Goal: Task Accomplishment & Management: Complete application form

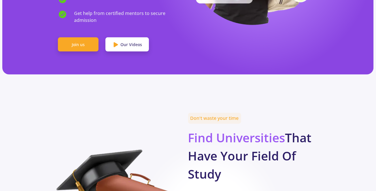
scroll to position [317, 0]
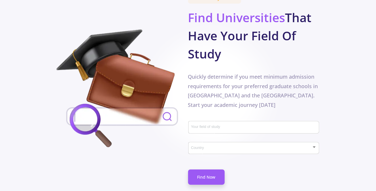
click at [216, 125] on input "Your field of study" at bounding box center [255, 127] width 128 height 5
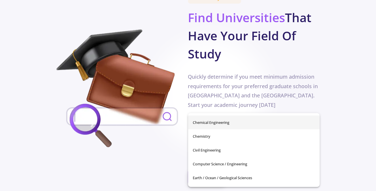
scroll to position [58, 0]
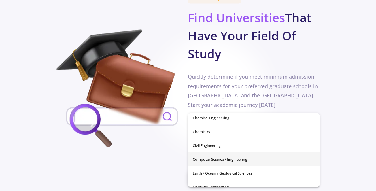
click at [227, 159] on span "Computer Science / Engineering" at bounding box center [254, 160] width 123 height 14
type input "Computer Science / Engineering"
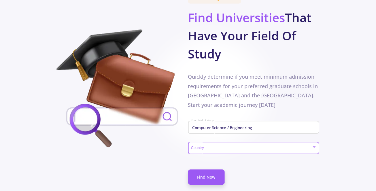
click at [220, 146] on span at bounding box center [252, 148] width 120 height 4
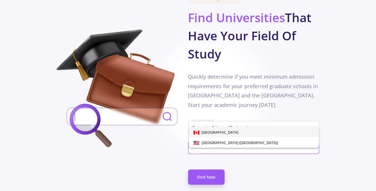
click at [221, 133] on span "[GEOGRAPHIC_DATA]" at bounding box center [254, 132] width 121 height 10
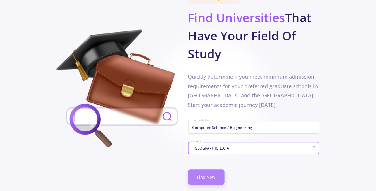
click at [214, 170] on link "Find Now" at bounding box center [206, 177] width 37 height 15
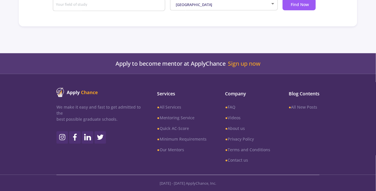
type input "Computer Science / Engineering"
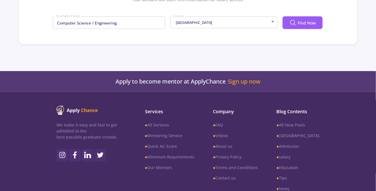
scroll to position [62, 0]
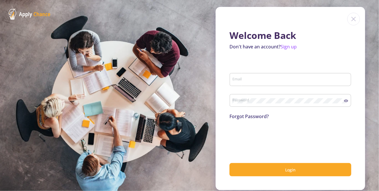
click at [248, 79] on input "Email" at bounding box center [291, 79] width 118 height 5
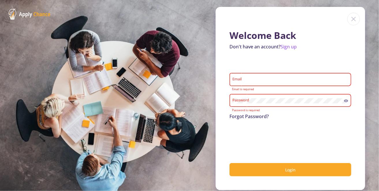
click at [178, 78] on section "Welcome Back Don't have an account? Sign up Email Email is required Password Pa…" at bounding box center [189, 95] width 379 height 191
click at [256, 83] on div "Email" at bounding box center [290, 78] width 116 height 15
click at [292, 46] on link "Sign up" at bounding box center [288, 47] width 16 height 6
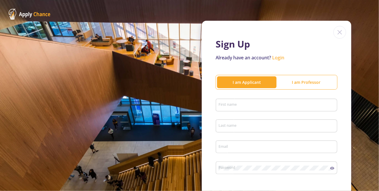
click at [299, 84] on div "I am Professor" at bounding box center [305, 82] width 59 height 6
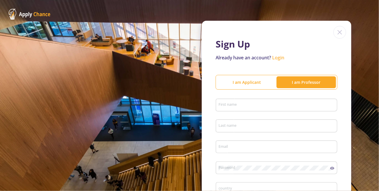
click at [236, 81] on div "I am Applicant" at bounding box center [246, 82] width 59 height 6
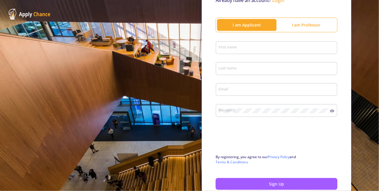
scroll to position [58, 0]
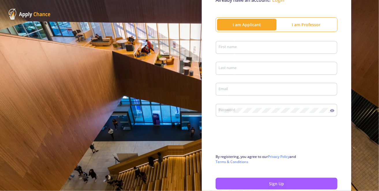
click at [247, 49] on input "First name" at bounding box center [277, 47] width 118 height 5
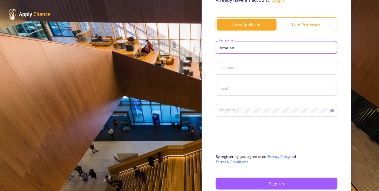
type input "Arsalan"
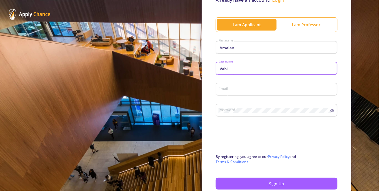
type input "Vahi"
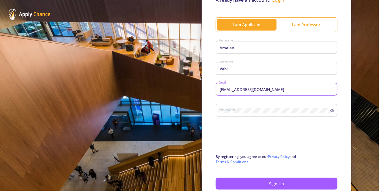
type input "[EMAIL_ADDRESS][DOMAIN_NAME]"
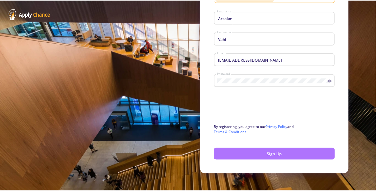
scroll to position [91, 0]
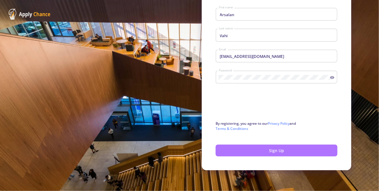
click at [272, 152] on button "Sign Up" at bounding box center [276, 151] width 122 height 12
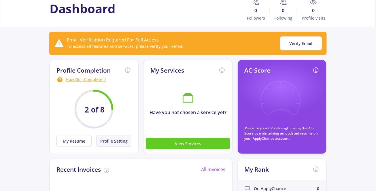
scroll to position [29, 0]
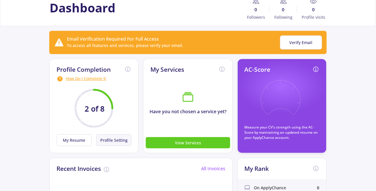
click at [114, 139] on button "Profile Setting" at bounding box center [113, 140] width 35 height 12
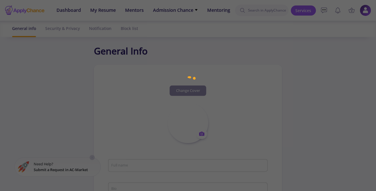
type input "[PERSON_NAME]"
type input "ArsalanVahi"
type input "[EMAIL_ADDRESS][DOMAIN_NAME]"
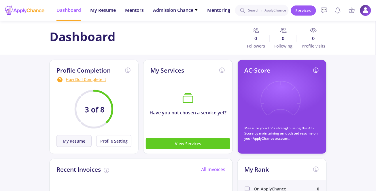
click at [73, 144] on button "My Resume" at bounding box center [74, 141] width 35 height 12
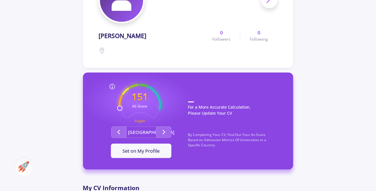
scroll to position [115, 0]
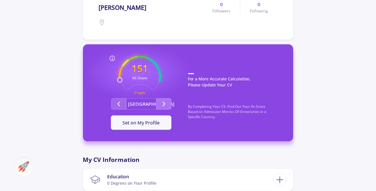
click at [166, 103] on icon "Second group" at bounding box center [164, 104] width 7 height 7
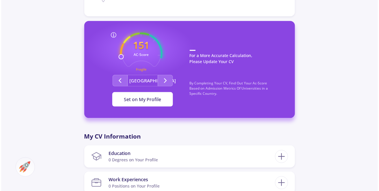
scroll to position [173, 0]
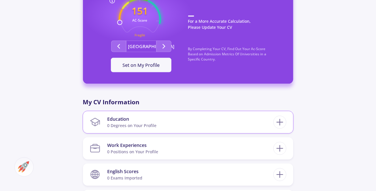
click at [215, 114] on section "Education 0 Degrees on Your Profile" at bounding box center [182, 123] width 184 height 18
click at [212, 119] on section "Education 0 Degrees on Your Profile" at bounding box center [182, 123] width 184 height 18
click at [281, 120] on icon at bounding box center [280, 122] width 11 height 11
checkbox input "false"
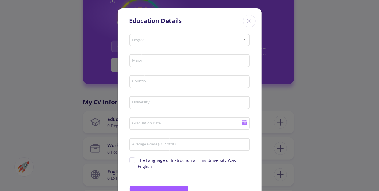
click at [190, 42] on span at bounding box center [187, 40] width 108 height 4
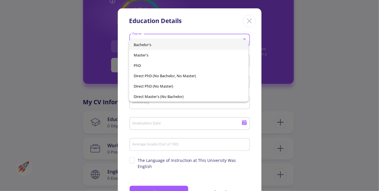
click at [183, 47] on span "Bachelor's" at bounding box center [188, 45] width 110 height 10
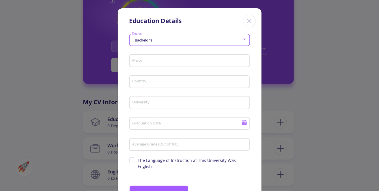
click at [178, 63] on input "Major" at bounding box center [190, 61] width 116 height 5
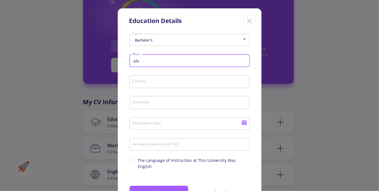
type input "sfot"
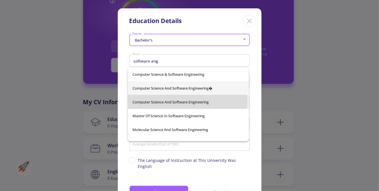
click at [187, 102] on span "Computer Science And Software Engineering" at bounding box center [188, 102] width 112 height 14
type input "Computer Science And Software Engineering"
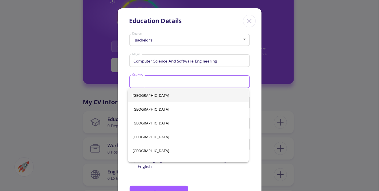
click at [172, 83] on input "Country" at bounding box center [190, 82] width 116 height 5
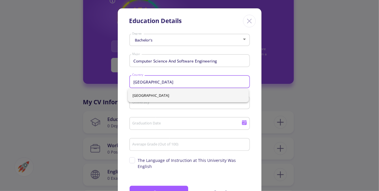
type input "[GEOGRAPHIC_DATA]"
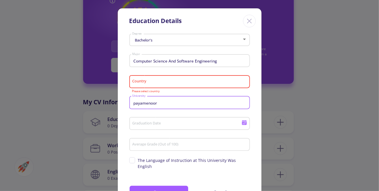
type input "payamenoor"
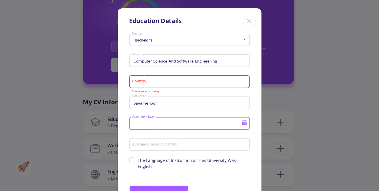
click at [243, 125] on icon at bounding box center [243, 122] width 5 height 5
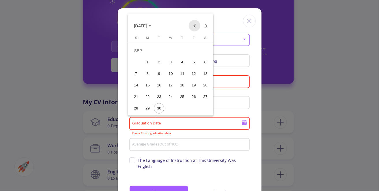
click at [194, 26] on button "Previous month" at bounding box center [195, 26] width 12 height 12
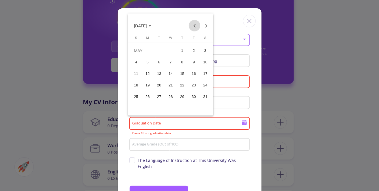
click at [194, 26] on button "Previous month" at bounding box center [195, 26] width 12 height 12
click at [151, 25] on span "[DATE]" at bounding box center [142, 25] width 17 height 5
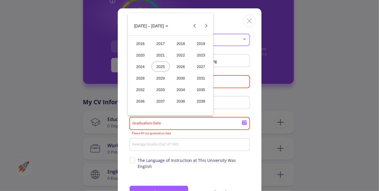
click at [144, 44] on div "2016" at bounding box center [140, 43] width 18 height 10
click at [175, 54] on div "MAR" at bounding box center [181, 55] width 18 height 10
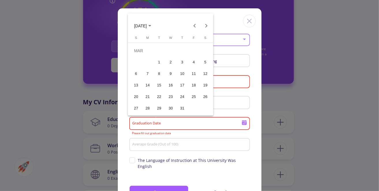
click at [180, 95] on div "24" at bounding box center [182, 97] width 10 height 10
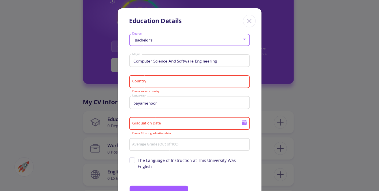
type input "[DATE]"
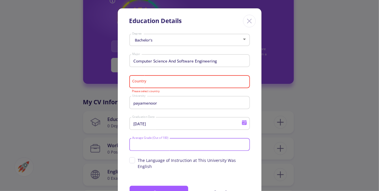
click at [162, 146] on input "Average Grade (Out of 100)" at bounding box center [190, 144] width 116 height 5
type input "74.2"
click at [189, 83] on input "Country" at bounding box center [190, 82] width 116 height 5
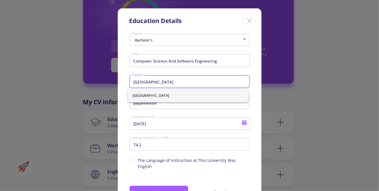
type input "[GEOGRAPHIC_DATA]"
click at [164, 95] on span "[GEOGRAPHIC_DATA]" at bounding box center [188, 96] width 112 height 14
type input "[GEOGRAPHIC_DATA]"
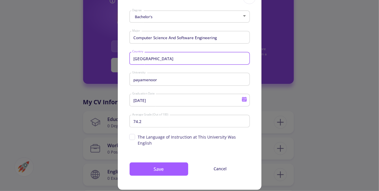
scroll to position [25, 0]
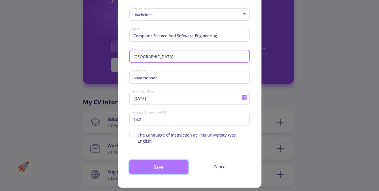
click at [173, 162] on button "Save" at bounding box center [158, 167] width 59 height 14
click at [169, 162] on button "Save" at bounding box center [158, 167] width 59 height 14
click at [155, 160] on button "Save" at bounding box center [158, 167] width 59 height 14
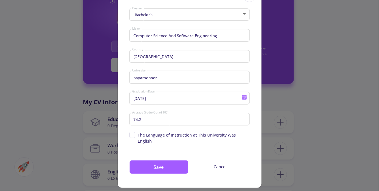
click at [320, 135] on div "Education Details Bachelor's Degree Computer Science And Software Engineering M…" at bounding box center [189, 95] width 379 height 191
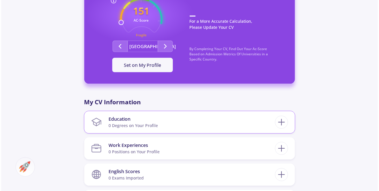
scroll to position [259, 0]
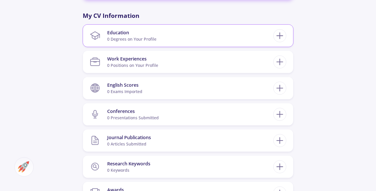
click at [146, 31] on div "Education" at bounding box center [131, 32] width 49 height 7
click at [163, 37] on section "Education 0 Degrees on Your Profile" at bounding box center [182, 36] width 184 height 18
click at [279, 34] on icon at bounding box center [280, 36] width 11 height 11
checkbox input "false"
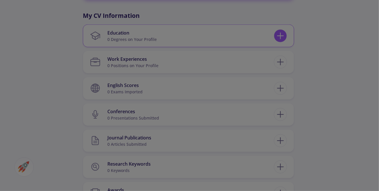
scroll to position [0, 0]
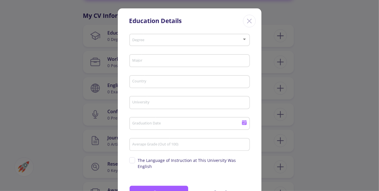
click at [161, 39] on span at bounding box center [187, 40] width 108 height 4
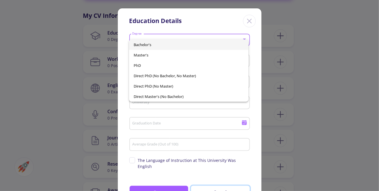
scroll to position [2, 0]
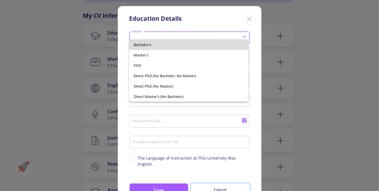
click at [159, 45] on span "Bachelor's" at bounding box center [188, 45] width 110 height 10
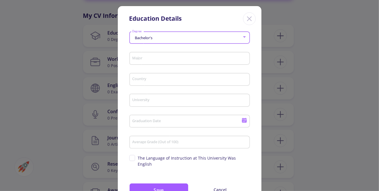
click at [153, 59] on input "Major" at bounding box center [190, 58] width 116 height 5
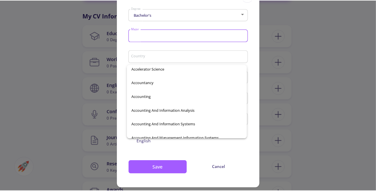
scroll to position [0, 0]
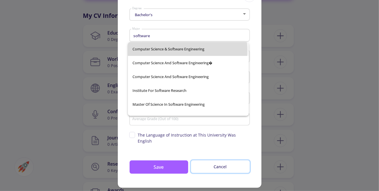
click at [182, 50] on span "Computer Science & Software Engineering" at bounding box center [188, 49] width 112 height 14
type input "Computer Science & Software Engineering"
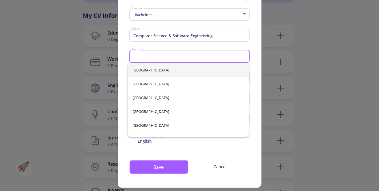
click at [161, 55] on input "Country" at bounding box center [190, 56] width 116 height 5
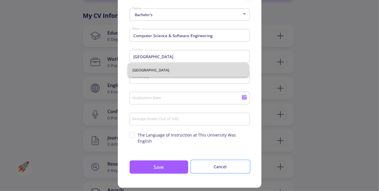
click at [144, 74] on span "[GEOGRAPHIC_DATA]" at bounding box center [188, 70] width 112 height 14
type input "[GEOGRAPHIC_DATA]"
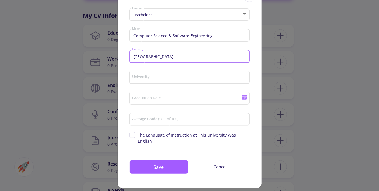
click at [156, 78] on input "University" at bounding box center [190, 77] width 116 height 5
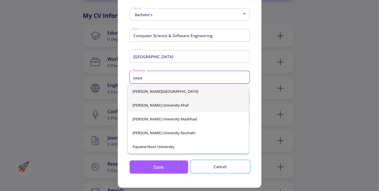
click at [161, 91] on span "[PERSON_NAME][GEOGRAPHIC_DATA]" at bounding box center [188, 91] width 112 height 14
type input "[PERSON_NAME][GEOGRAPHIC_DATA]"
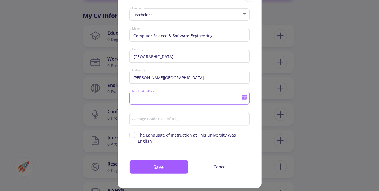
click at [161, 100] on input "Graduation Date" at bounding box center [187, 98] width 111 height 5
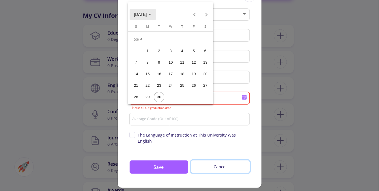
click at [151, 15] on span "[DATE]" at bounding box center [142, 14] width 17 height 5
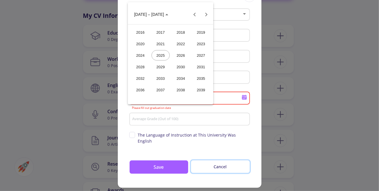
click at [137, 30] on div "2016" at bounding box center [140, 32] width 18 height 10
click at [164, 58] on div "JUN" at bounding box center [160, 55] width 18 height 10
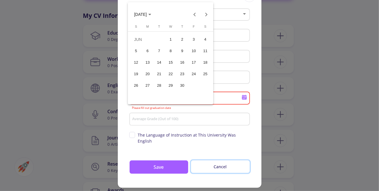
click at [171, 75] on div "22" at bounding box center [170, 74] width 10 height 10
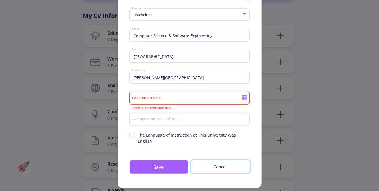
type input "[DATE]"
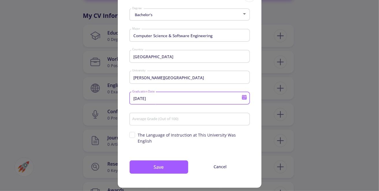
click at [169, 120] on input "Average Grade (Out of 100)" at bounding box center [190, 119] width 116 height 5
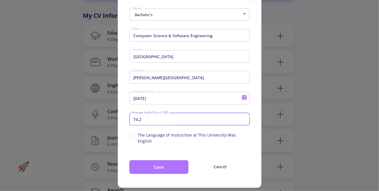
type input "74.2"
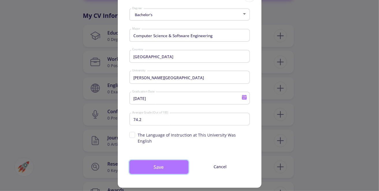
click at [164, 160] on button "Save" at bounding box center [158, 167] width 59 height 14
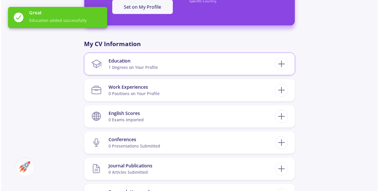
scroll to position [231, 0]
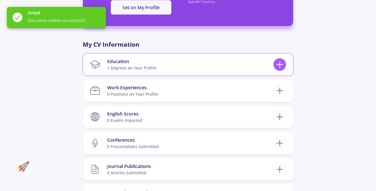
click at [280, 65] on line at bounding box center [280, 65] width 0 height 6
checkbox input "false"
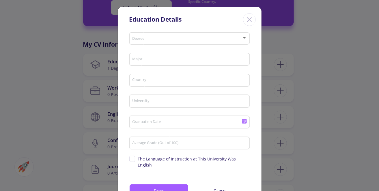
scroll to position [0, 0]
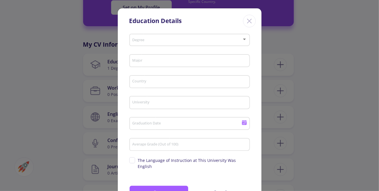
click at [243, 41] on div at bounding box center [244, 39] width 5 height 5
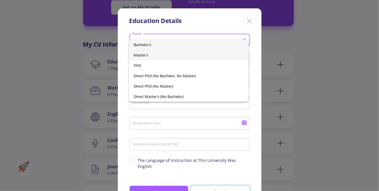
click at [185, 54] on span "Master's" at bounding box center [188, 55] width 110 height 10
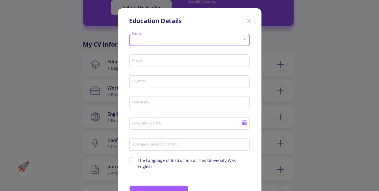
scroll to position [2, 0]
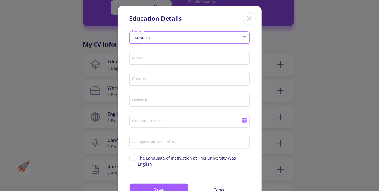
click at [162, 58] on input "Major" at bounding box center [190, 58] width 116 height 5
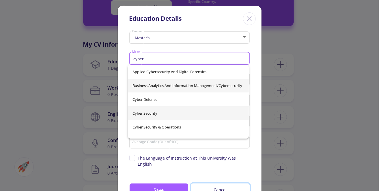
click at [157, 109] on span "Cyber Security" at bounding box center [188, 113] width 112 height 14
type input "Cyber Security"
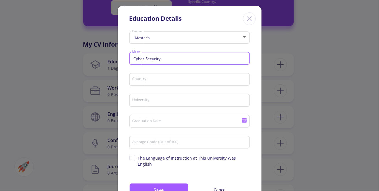
click at [165, 78] on input "Country" at bounding box center [190, 79] width 116 height 5
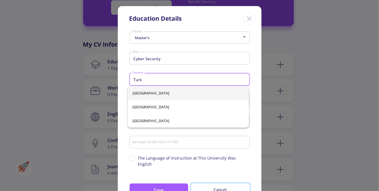
click at [166, 93] on span "[GEOGRAPHIC_DATA]" at bounding box center [188, 93] width 112 height 14
type input "[GEOGRAPHIC_DATA]"
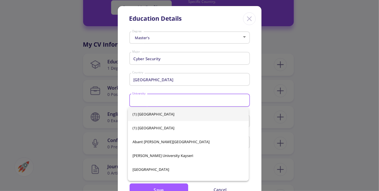
click at [163, 100] on input "University" at bounding box center [190, 100] width 116 height 5
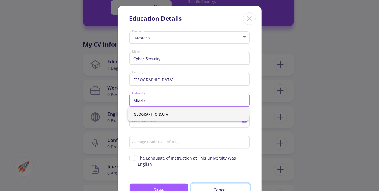
click at [167, 110] on span "[GEOGRAPHIC_DATA]" at bounding box center [188, 114] width 112 height 14
type input "[GEOGRAPHIC_DATA]"
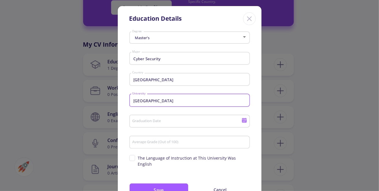
click at [165, 118] on div "Graduation Date" at bounding box center [187, 120] width 110 height 15
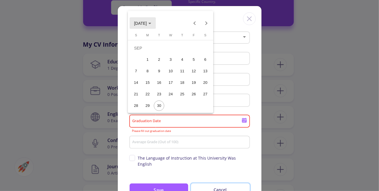
click at [151, 22] on span "[DATE]" at bounding box center [142, 23] width 17 height 5
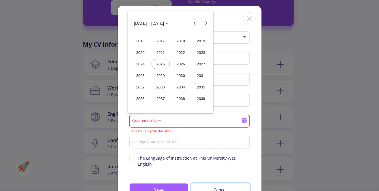
click at [161, 61] on div "2025" at bounding box center [160, 64] width 18 height 10
click at [183, 50] on div "MAR" at bounding box center [181, 52] width 18 height 10
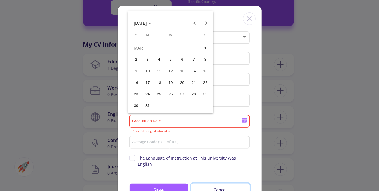
click at [161, 72] on div "11" at bounding box center [159, 71] width 10 height 10
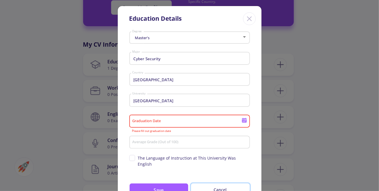
type input "[DATE]"
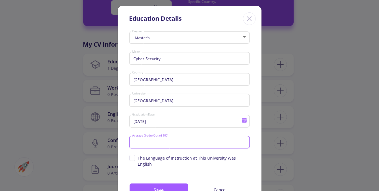
click at [160, 143] on input "Average Grade (Out of 100)" at bounding box center [190, 142] width 116 height 5
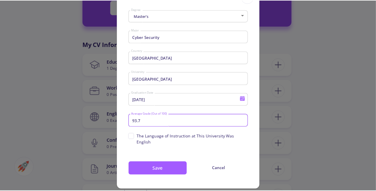
scroll to position [25, 0]
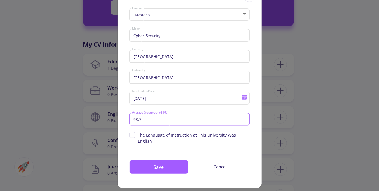
type input "93.7"
click at [129, 138] on span "The Language of Instruction at This University Was English" at bounding box center [189, 138] width 121 height 12
click at [129, 136] on input "The Language of Instruction at This University Was English" at bounding box center [131, 134] width 4 height 4
checkbox input "true"
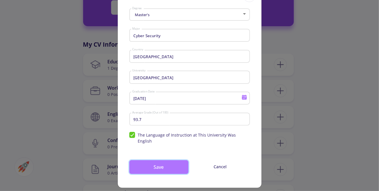
click at [152, 163] on button "Save" at bounding box center [158, 167] width 59 height 14
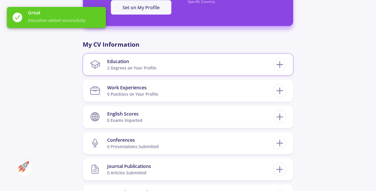
click at [264, 68] on section "Education 2 Degrees on Your Profile" at bounding box center [182, 65] width 184 height 18
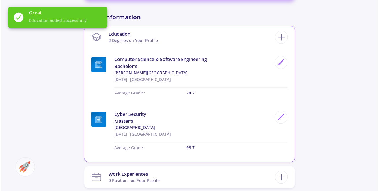
scroll to position [259, 0]
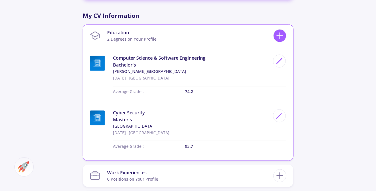
click at [281, 37] on icon at bounding box center [280, 36] width 11 height 11
checkbox input "false"
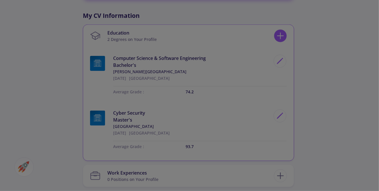
scroll to position [0, 0]
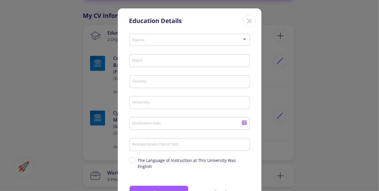
click at [171, 41] on span at bounding box center [187, 40] width 108 height 4
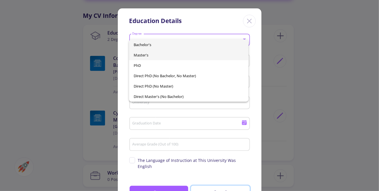
click at [156, 52] on span "Master's" at bounding box center [188, 55] width 110 height 10
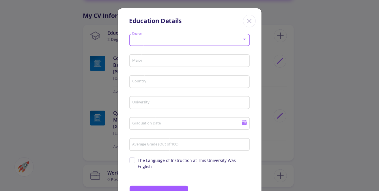
scroll to position [2, 0]
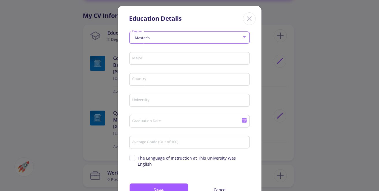
click at [152, 58] on input "Major" at bounding box center [190, 58] width 116 height 5
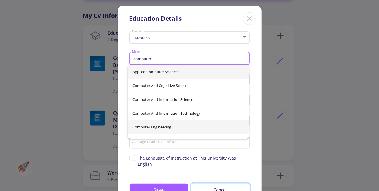
click at [165, 127] on span "Computer Engineering" at bounding box center [188, 127] width 112 height 14
type input "Computer Engineering"
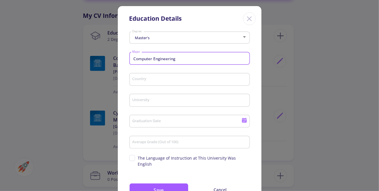
click at [168, 77] on input "Country" at bounding box center [190, 79] width 116 height 5
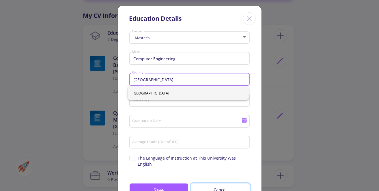
click at [159, 92] on span "[GEOGRAPHIC_DATA]" at bounding box center [188, 93] width 112 height 14
type input "[GEOGRAPHIC_DATA]"
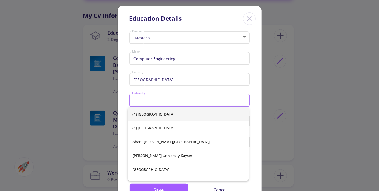
click at [161, 99] on input "University" at bounding box center [190, 100] width 116 height 5
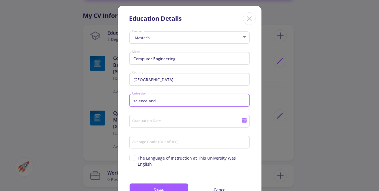
type input "science"
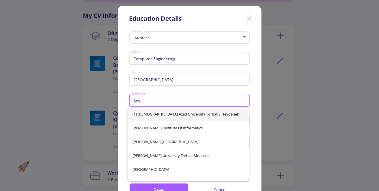
type input "Azad"
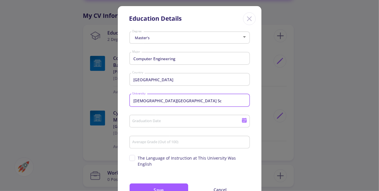
scroll to position [0, 0]
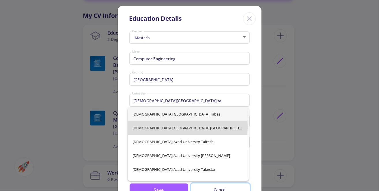
click at [187, 127] on span "[DEMOGRAPHIC_DATA][GEOGRAPHIC_DATA] [GEOGRAPHIC_DATA]" at bounding box center [188, 128] width 112 height 14
type input "[DEMOGRAPHIC_DATA][GEOGRAPHIC_DATA] [GEOGRAPHIC_DATA]"
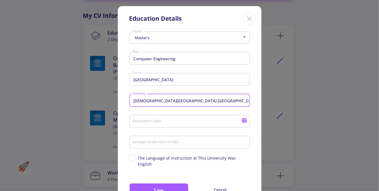
click at [168, 122] on input "Graduation Date" at bounding box center [187, 121] width 111 height 5
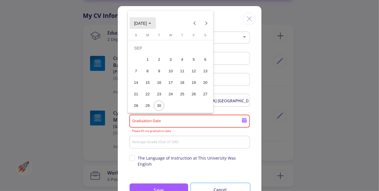
click at [151, 21] on span "[DATE]" at bounding box center [142, 23] width 17 height 5
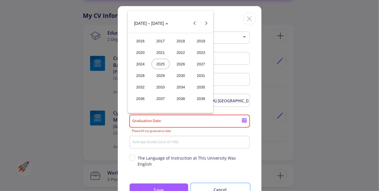
click at [142, 53] on div "2020" at bounding box center [140, 52] width 18 height 10
click at [163, 66] on div "JUN" at bounding box center [160, 64] width 18 height 10
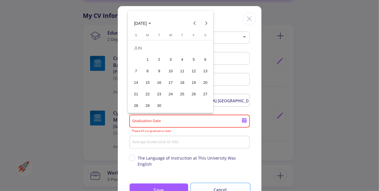
click at [160, 93] on div "23" at bounding box center [159, 94] width 10 height 10
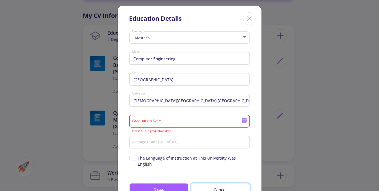
type input "[DATE]"
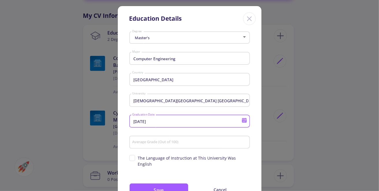
click at [163, 141] on input "Average Grade (Out of 100)" at bounding box center [190, 142] width 116 height 5
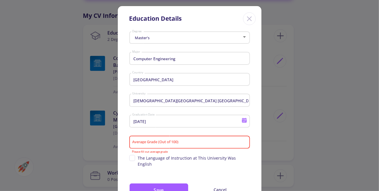
click at [177, 142] on input "Average Grade (Out of 100)" at bounding box center [190, 142] width 116 height 5
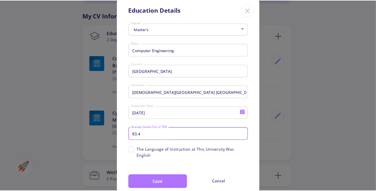
scroll to position [25, 0]
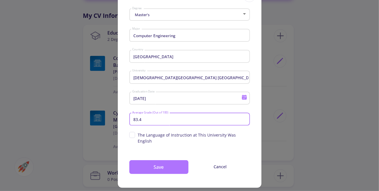
type input "83.4"
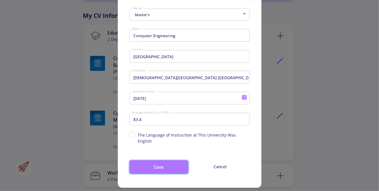
click at [171, 163] on button "Save" at bounding box center [158, 167] width 59 height 14
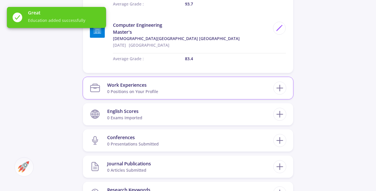
scroll to position [404, 0]
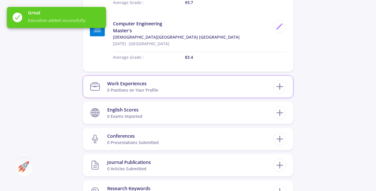
click at [167, 86] on section "Work Experiences 0 Positions on Your Profile" at bounding box center [182, 87] width 184 height 18
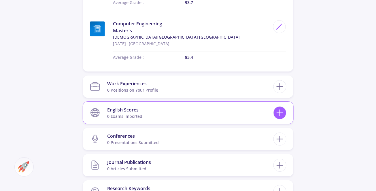
click at [278, 111] on icon at bounding box center [280, 113] width 11 height 11
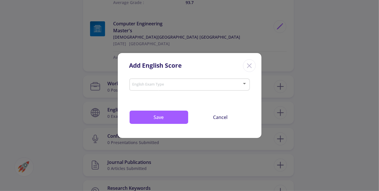
click at [176, 83] on span at bounding box center [187, 85] width 108 height 4
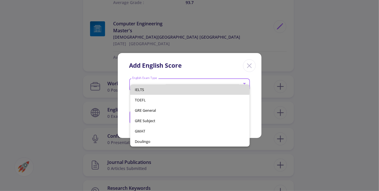
click at [171, 89] on span "IELTS" at bounding box center [190, 89] width 110 height 10
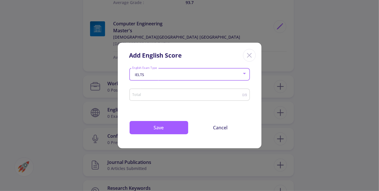
click at [163, 93] on input "Total" at bounding box center [187, 95] width 110 height 4
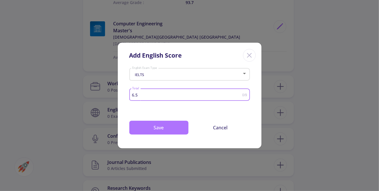
type input "6.5"
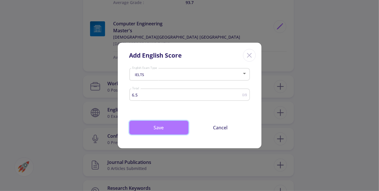
click at [165, 122] on button "Save" at bounding box center [158, 128] width 59 height 14
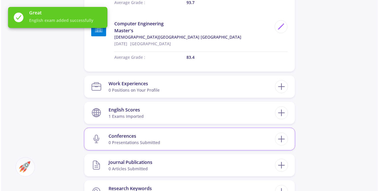
scroll to position [461, 0]
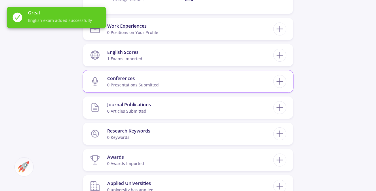
click at [180, 82] on section "Conferences 0 presentations submitted" at bounding box center [182, 82] width 184 height 18
click at [277, 82] on line at bounding box center [280, 82] width 6 height 0
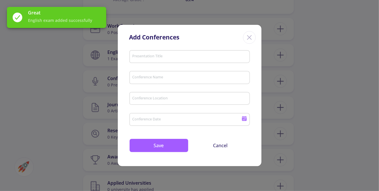
click at [155, 58] on input "Presentation Title" at bounding box center [190, 56] width 116 height 5
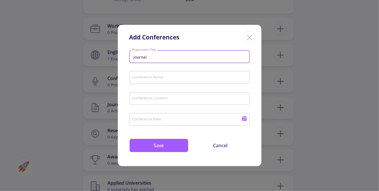
type input "journal"
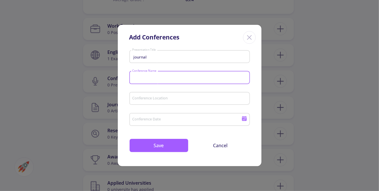
click at [159, 76] on input "Conference Name" at bounding box center [190, 77] width 116 height 5
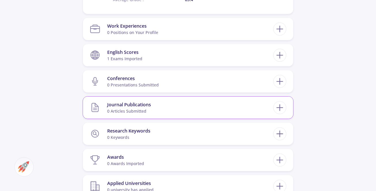
click at [153, 106] on section "Journal Publications 0 articles submitted" at bounding box center [182, 108] width 184 height 18
click at [283, 106] on icon at bounding box center [280, 107] width 11 height 11
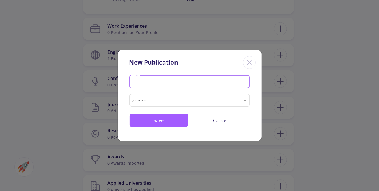
click at [169, 80] on input "Title" at bounding box center [190, 82] width 116 height 5
type input "Separ"
type input "SEPAR: A New Hybrid"
click at [174, 99] on input "text" at bounding box center [184, 101] width 102 height 7
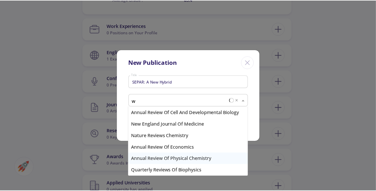
scroll to position [0, 0]
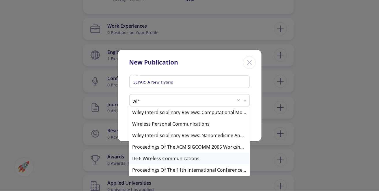
type input "wire"
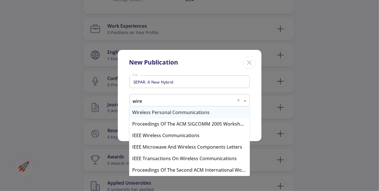
click at [197, 113] on div "Wireless Personal Communications" at bounding box center [189, 113] width 120 height 12
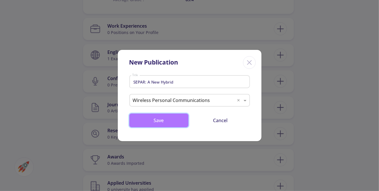
click at [166, 122] on button "Save" at bounding box center [158, 121] width 59 height 14
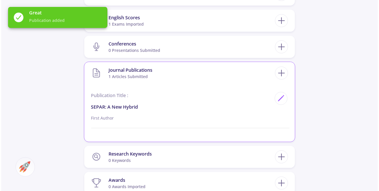
scroll to position [548, 0]
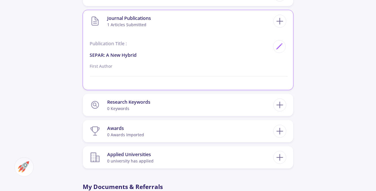
click at [163, 56] on p "SEPAR: A New Hybrid" at bounding box center [180, 55] width 180 height 7
click at [136, 55] on p "SEPAR: A New Hybrid" at bounding box center [180, 55] width 180 height 7
click at [275, 46] on div at bounding box center [279, 46] width 13 height 13
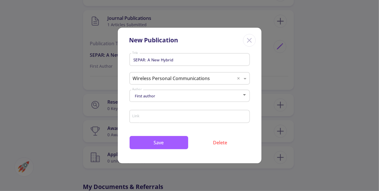
click at [184, 61] on input "SEPAR: A New Hybrid" at bounding box center [190, 59] width 116 height 5
paste input "Lightweight Hybrid Encryption Algorithm with a Novel Design Approach for IoT"
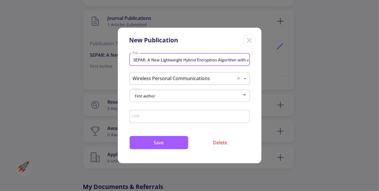
scroll to position [0, 57]
type input "SEPAR: A New Lightweight Hybrid Encryption Algorithm with a Novel Design Approa…"
click at [174, 97] on div "First author" at bounding box center [187, 96] width 110 height 4
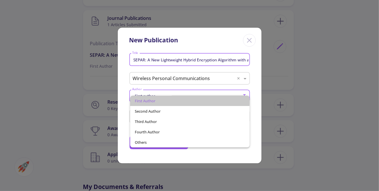
click at [174, 97] on span "First author" at bounding box center [190, 101] width 110 height 10
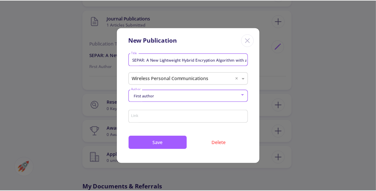
scroll to position [0, 0]
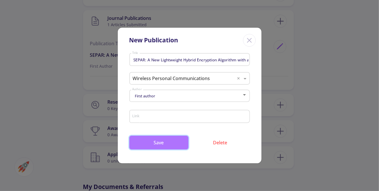
click at [168, 142] on button "Save" at bounding box center [158, 143] width 59 height 14
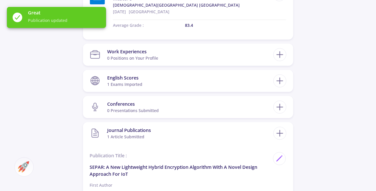
scroll to position [432, 0]
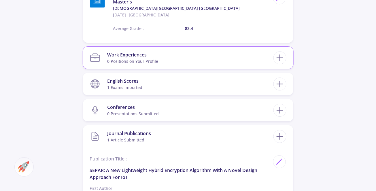
click at [175, 58] on section "Work Experiences 0 Positions on Your Profile" at bounding box center [182, 58] width 184 height 18
click at [279, 59] on icon at bounding box center [280, 57] width 11 height 11
checkbox input "false"
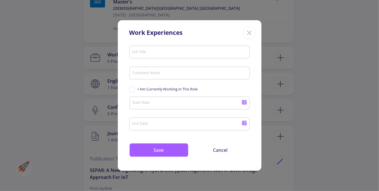
click at [158, 52] on input "Job Title" at bounding box center [190, 52] width 116 height 5
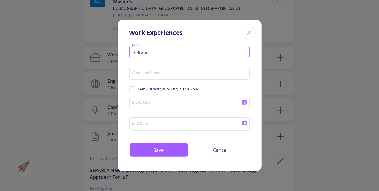
type input "Software"
type input "System and Network Manage"
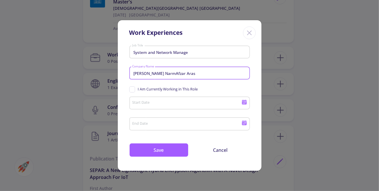
type input "[PERSON_NAME] NarmAfzar Aras"
click at [246, 104] on icon at bounding box center [244, 102] width 5 height 3
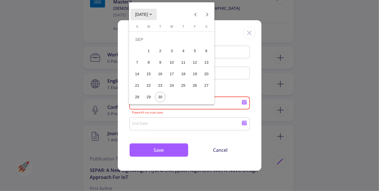
click at [152, 13] on span "[DATE]" at bounding box center [143, 14] width 17 height 5
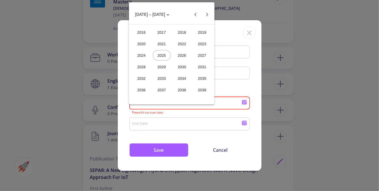
click at [145, 31] on div "2016" at bounding box center [141, 32] width 18 height 10
click at [159, 42] on div "FEB" at bounding box center [162, 44] width 18 height 10
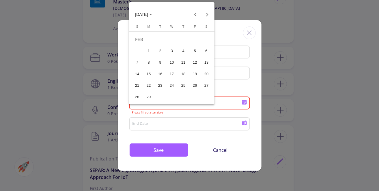
click at [179, 61] on div "11" at bounding box center [183, 62] width 10 height 10
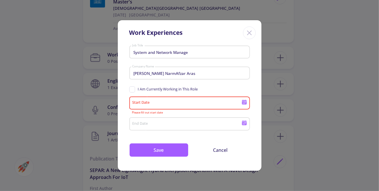
type input "[DATE]"
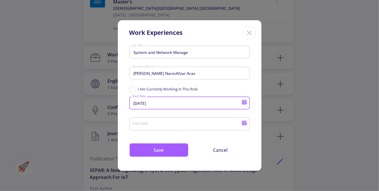
click at [242, 124] on icon at bounding box center [244, 123] width 5 height 3
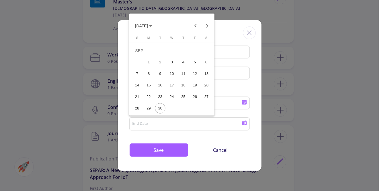
click at [152, 25] on icon "Choose month and year" at bounding box center [150, 25] width 3 height 1
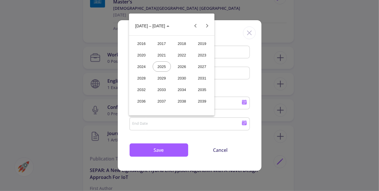
click at [185, 42] on div "2018" at bounding box center [182, 43] width 18 height 10
click at [163, 54] on div "FEB" at bounding box center [162, 55] width 18 height 10
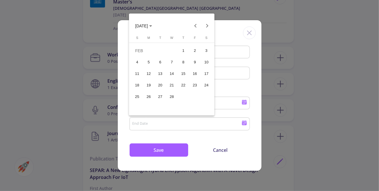
click at [168, 73] on div "14" at bounding box center [171, 74] width 10 height 10
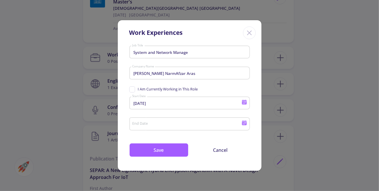
type input "[DATE]"
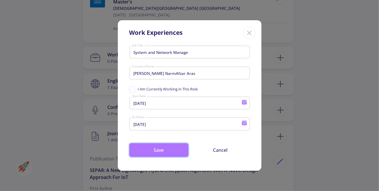
click at [172, 151] on button "Save" at bounding box center [158, 150] width 59 height 14
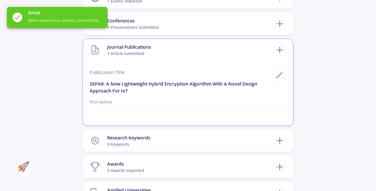
scroll to position [577, 0]
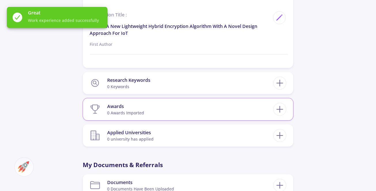
click at [167, 108] on section "Awards 0 awards imported" at bounding box center [182, 110] width 184 height 18
click at [277, 108] on icon at bounding box center [280, 109] width 11 height 11
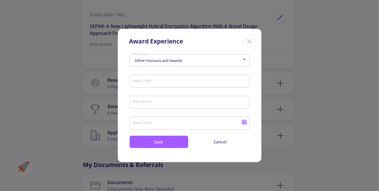
click at [163, 64] on div "Other Honours and Awards Award type" at bounding box center [189, 59] width 115 height 14
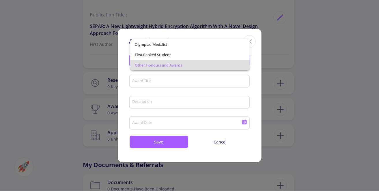
click at [164, 66] on span "Other Honours and Awards" at bounding box center [190, 65] width 110 height 10
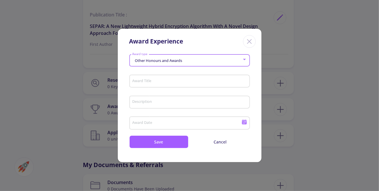
click at [156, 78] on div "Award Title" at bounding box center [189, 80] width 115 height 15
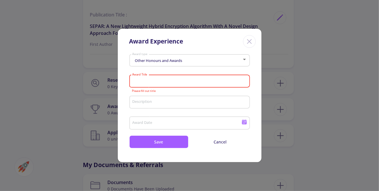
paste input "Special Letter"
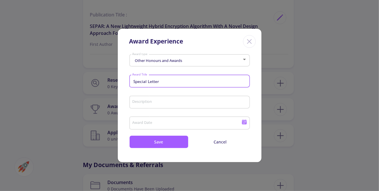
type input "Special Letter"
click at [152, 101] on input "Description" at bounding box center [190, 102] width 116 height 5
click at [162, 82] on input "Special Letter" at bounding box center [190, 81] width 116 height 5
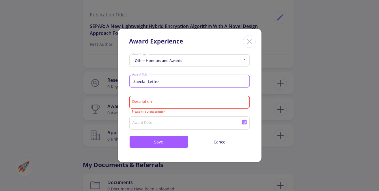
click at [156, 103] on input "Description" at bounding box center [190, 102] width 116 height 5
paste input "Special Letter"
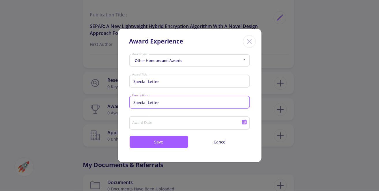
drag, startPoint x: 163, startPoint y: 104, endPoint x: 159, endPoint y: 40, distance: 64.8
click at [128, 104] on section "Other Honours and Awards Award type Special Letter Award Title Special Letter D…" at bounding box center [190, 100] width 144 height 96
type input "Special Letter"
click at [244, 123] on icon at bounding box center [243, 121] width 5 height 5
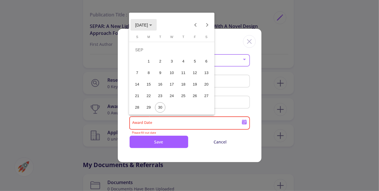
click at [152, 26] on span "[DATE]" at bounding box center [143, 24] width 17 height 5
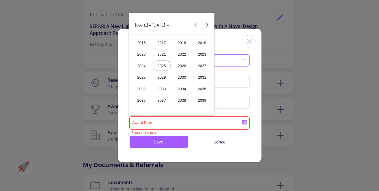
click at [141, 52] on div "2020" at bounding box center [141, 54] width 18 height 10
click at [161, 67] on div "JUN" at bounding box center [162, 66] width 18 height 10
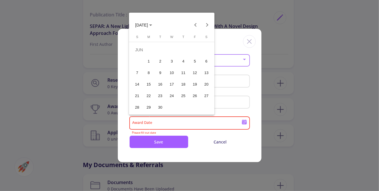
click at [163, 89] on button "16" at bounding box center [160, 85] width 12 height 12
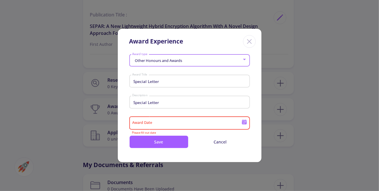
type input "[DATE]"
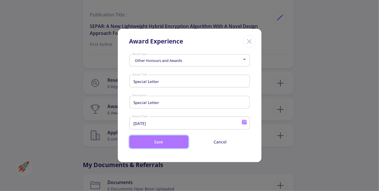
click at [172, 140] on button "Save" at bounding box center [158, 142] width 59 height 13
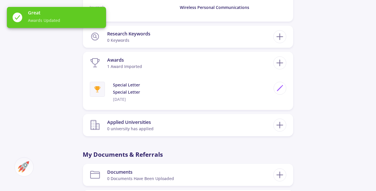
scroll to position [634, 0]
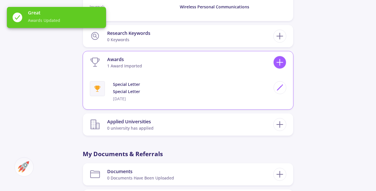
click at [283, 63] on line at bounding box center [280, 63] width 6 height 0
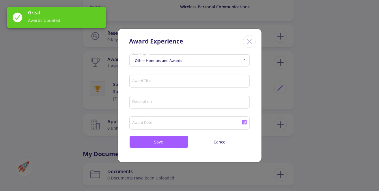
click at [176, 63] on div "Other Honours and Awards Award type" at bounding box center [189, 59] width 115 height 14
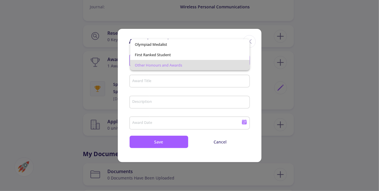
click at [174, 61] on span "Other Honours and Awards" at bounding box center [190, 65] width 110 height 10
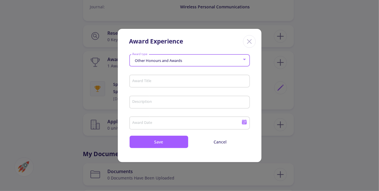
click at [155, 80] on input "Award Title" at bounding box center [190, 81] width 116 height 5
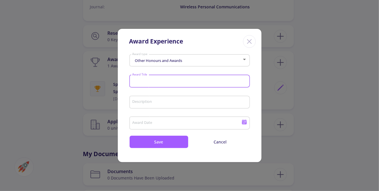
paste input "Special Incuba"
drag, startPoint x: 148, startPoint y: 82, endPoint x: 130, endPoint y: 82, distance: 17.6
click at [130, 82] on div "Special Incuba Award Title" at bounding box center [189, 80] width 121 height 15
type input "Incubation"
paste input "Special Incuba"
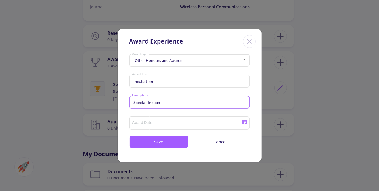
type input "Special Incuba"
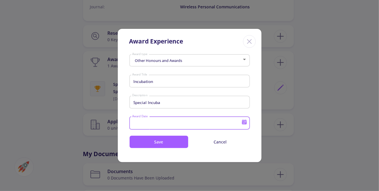
click at [245, 120] on icon at bounding box center [243, 121] width 5 height 5
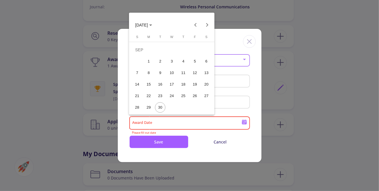
click at [157, 26] on button "[DATE]" at bounding box center [143, 25] width 26 height 12
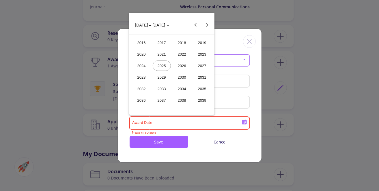
click at [144, 65] on div "2024" at bounding box center [141, 66] width 18 height 10
click at [206, 76] on div "DEC" at bounding box center [202, 77] width 18 height 10
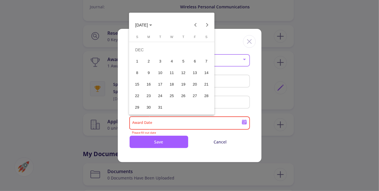
click at [159, 94] on div "24" at bounding box center [160, 96] width 10 height 10
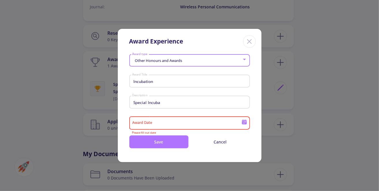
type input "[DATE]"
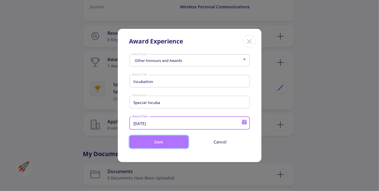
click at [165, 143] on button "Save" at bounding box center [158, 142] width 59 height 13
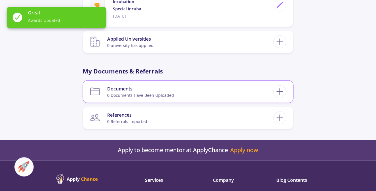
scroll to position [750, 0]
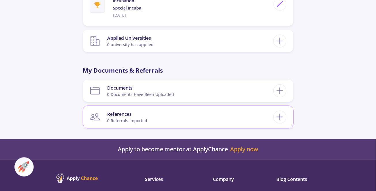
click at [205, 118] on section "References 0 referrals imported" at bounding box center [182, 117] width 184 height 18
click at [276, 115] on icon at bounding box center [280, 117] width 11 height 11
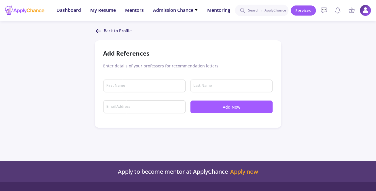
click at [98, 30] on icon at bounding box center [98, 31] width 7 height 7
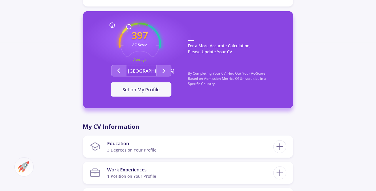
scroll to position [86, 0]
